Goal: Information Seeking & Learning: Check status

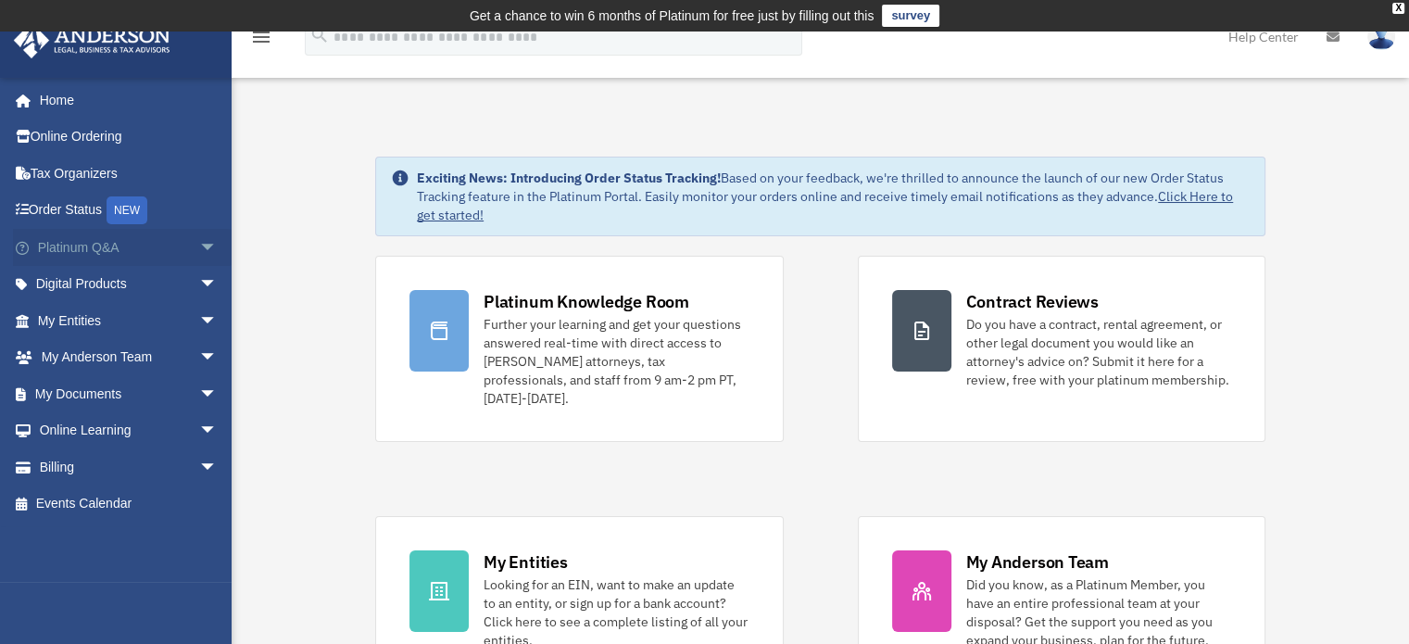
click at [199, 238] on span "arrow_drop_down" at bounding box center [217, 248] width 37 height 38
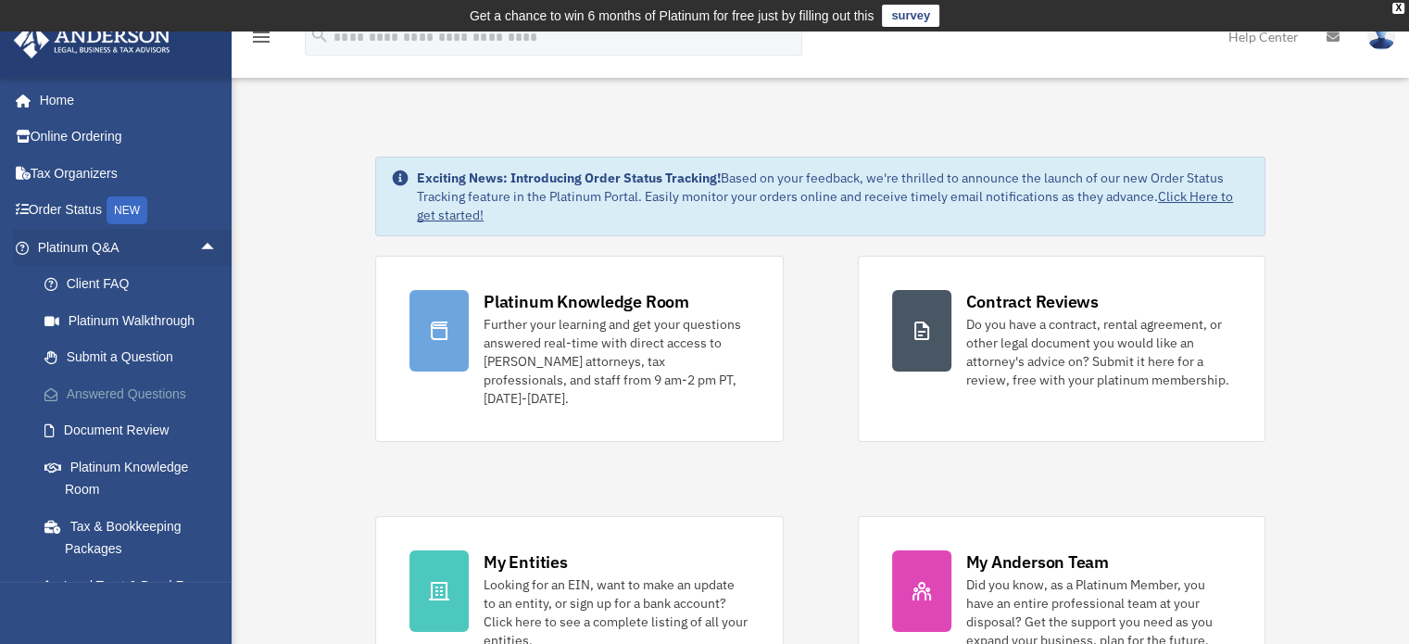
click at [114, 393] on link "Answered Questions" at bounding box center [135, 393] width 219 height 37
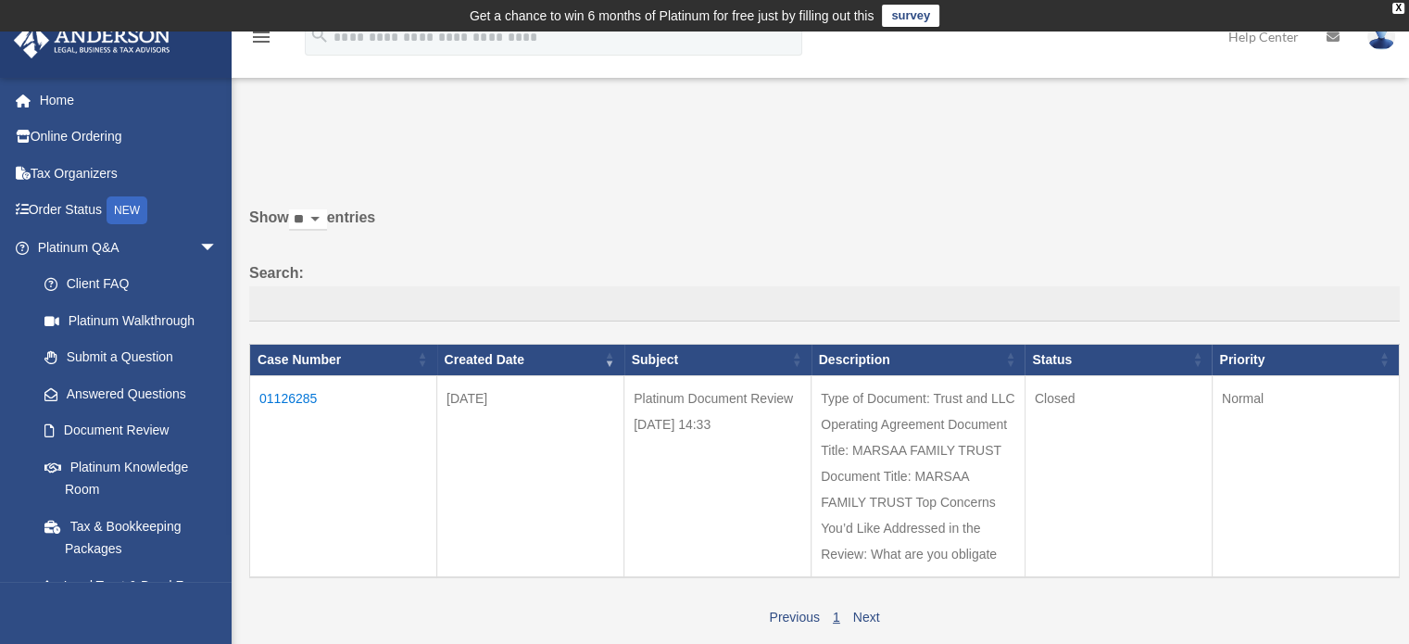
click at [280, 399] on td "01126285" at bounding box center [343, 476] width 187 height 202
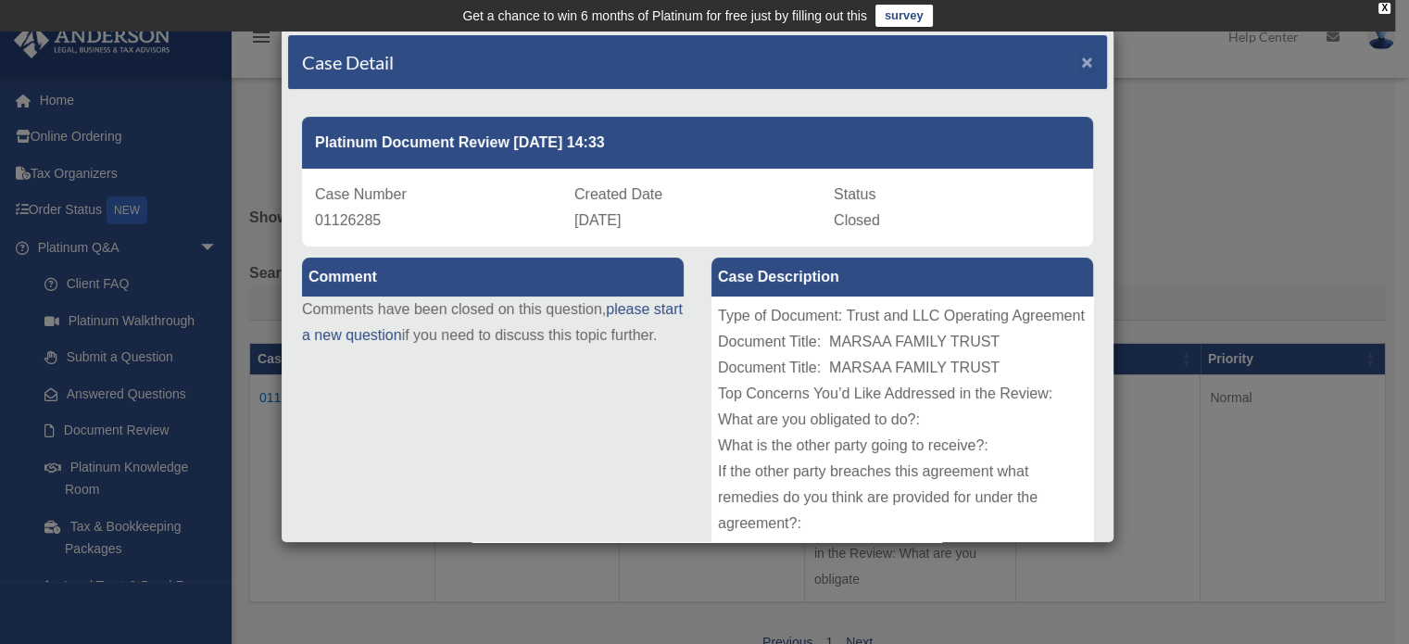
click at [1081, 57] on span "×" at bounding box center [1087, 61] width 12 height 21
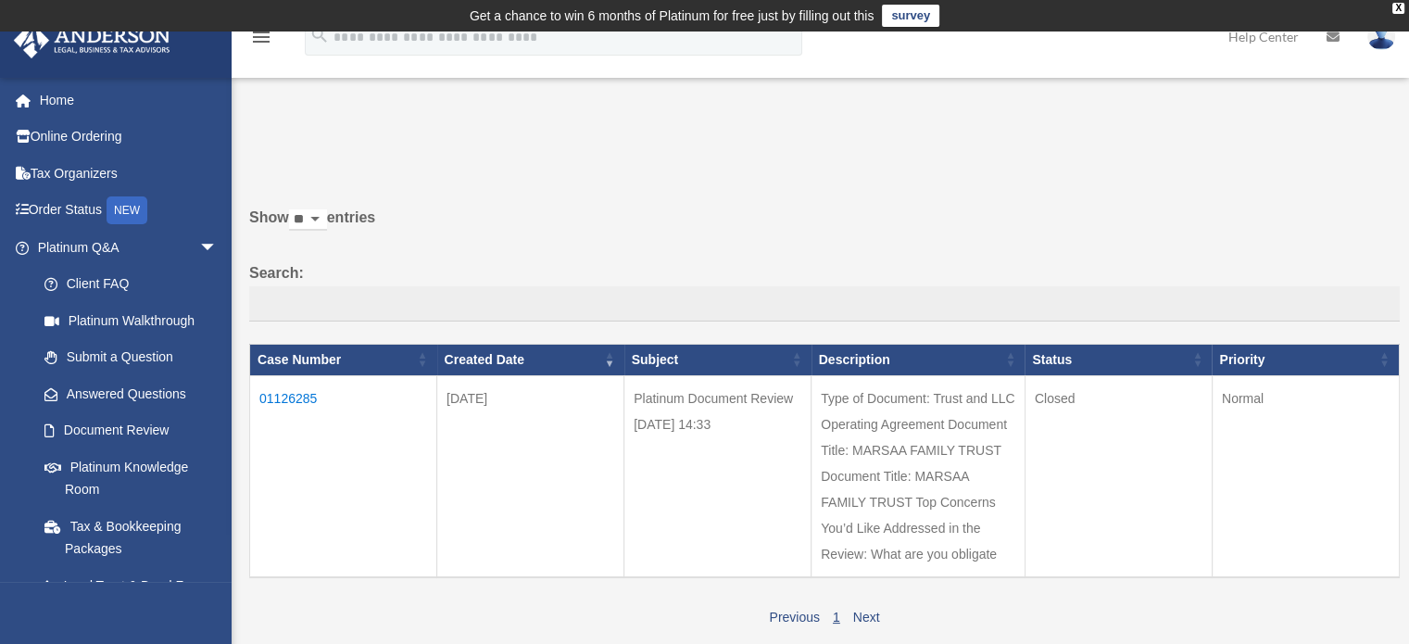
click at [305, 391] on td "01126285" at bounding box center [343, 476] width 187 height 202
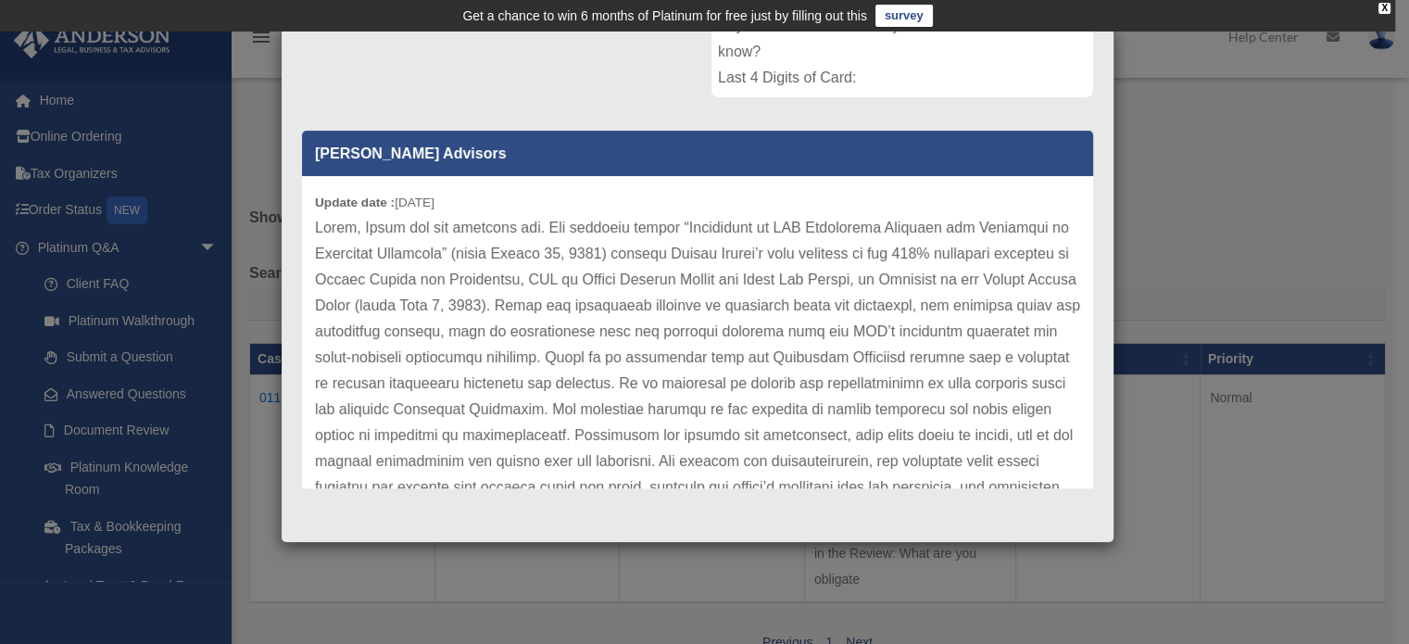
scroll to position [28, 0]
